Goal: Transaction & Acquisition: Purchase product/service

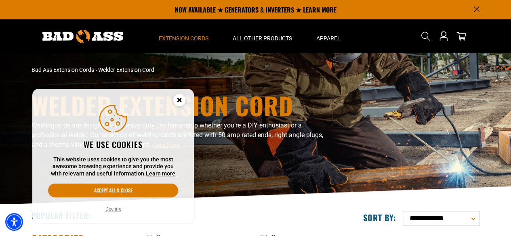
click at [180, 104] on circle "Cookie Consent" at bounding box center [179, 100] width 12 height 12
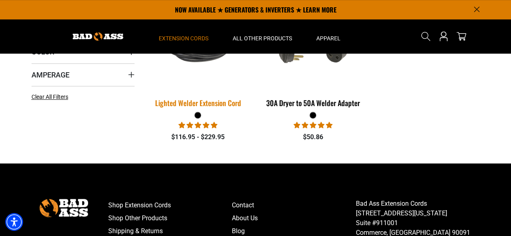
scroll to position [202, 0]
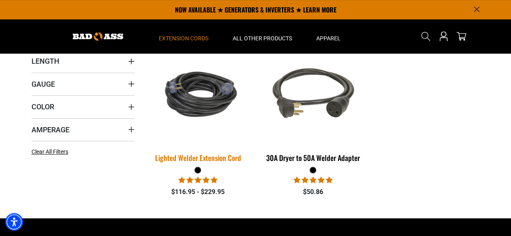
click at [193, 154] on div "Lighted Welder Extension Cord" at bounding box center [198, 157] width 103 height 7
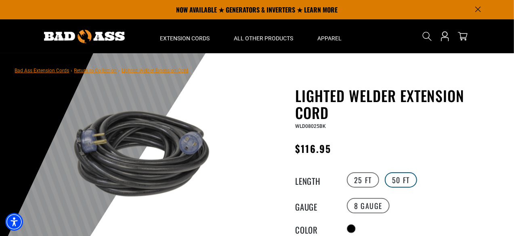
click at [411, 179] on label "50 FT" at bounding box center [401, 179] width 32 height 15
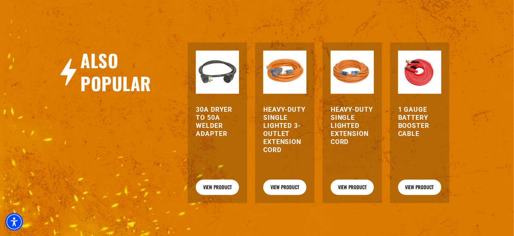
scroll to position [969, 0]
